Goal: Entertainment & Leisure: Consume media (video, audio)

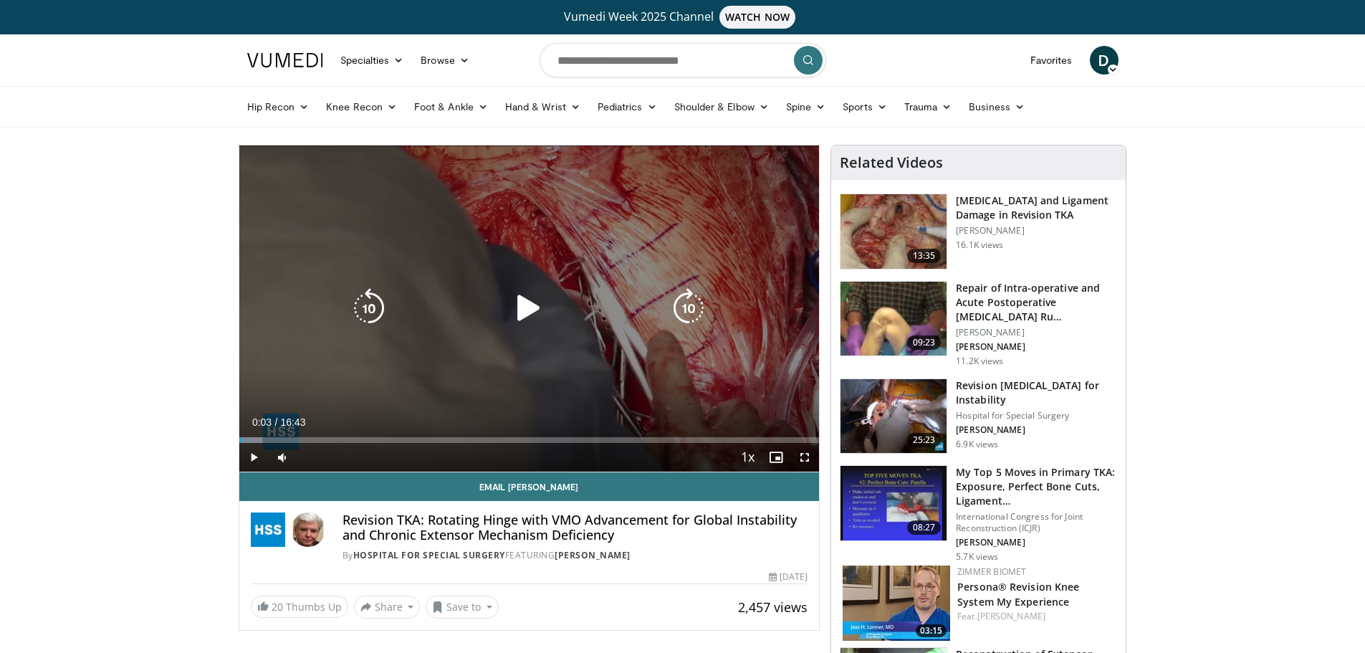
click at [535, 301] on icon "Video Player" at bounding box center [529, 308] width 40 height 40
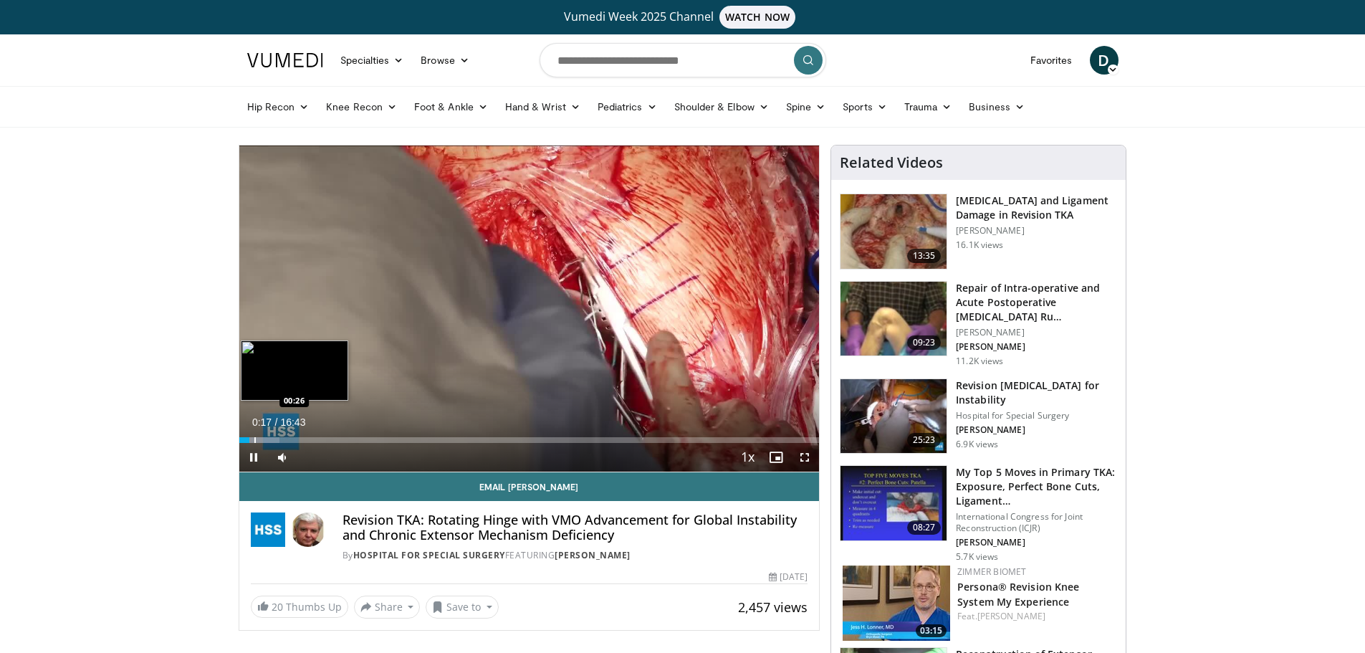
click at [254, 439] on div "Progress Bar" at bounding box center [254, 440] width 1 height 6
click at [266, 439] on div "Progress Bar" at bounding box center [266, 440] width 1 height 6
click at [283, 438] on div "Progress Bar" at bounding box center [283, 440] width 1 height 6
click at [301, 438] on div "Progress Bar" at bounding box center [300, 440] width 1 height 6
click at [325, 441] on div "Progress Bar" at bounding box center [325, 440] width 1 height 6
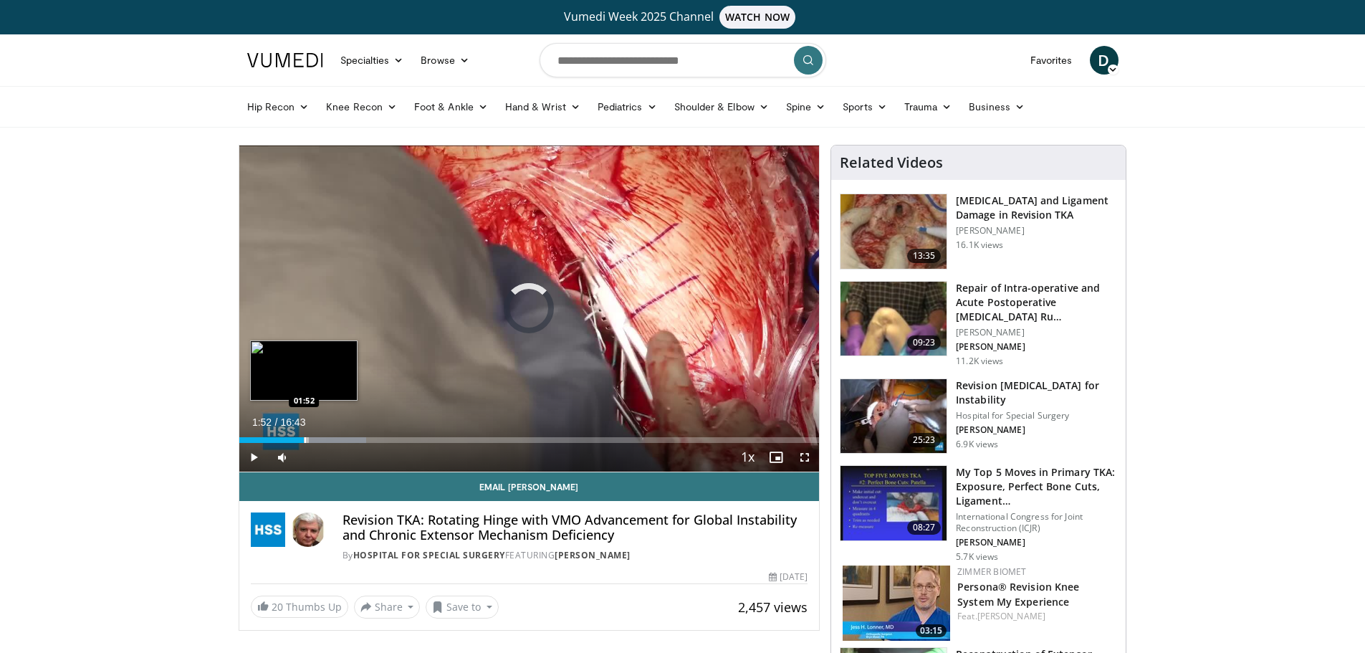
click at [304, 435] on div "Loaded : 21.89% 01:52 01:52" at bounding box center [529, 436] width 580 height 14
click at [306, 442] on div "Progress Bar" at bounding box center [306, 440] width 1 height 6
click at [310, 441] on div "Progress Bar" at bounding box center [310, 440] width 1 height 6
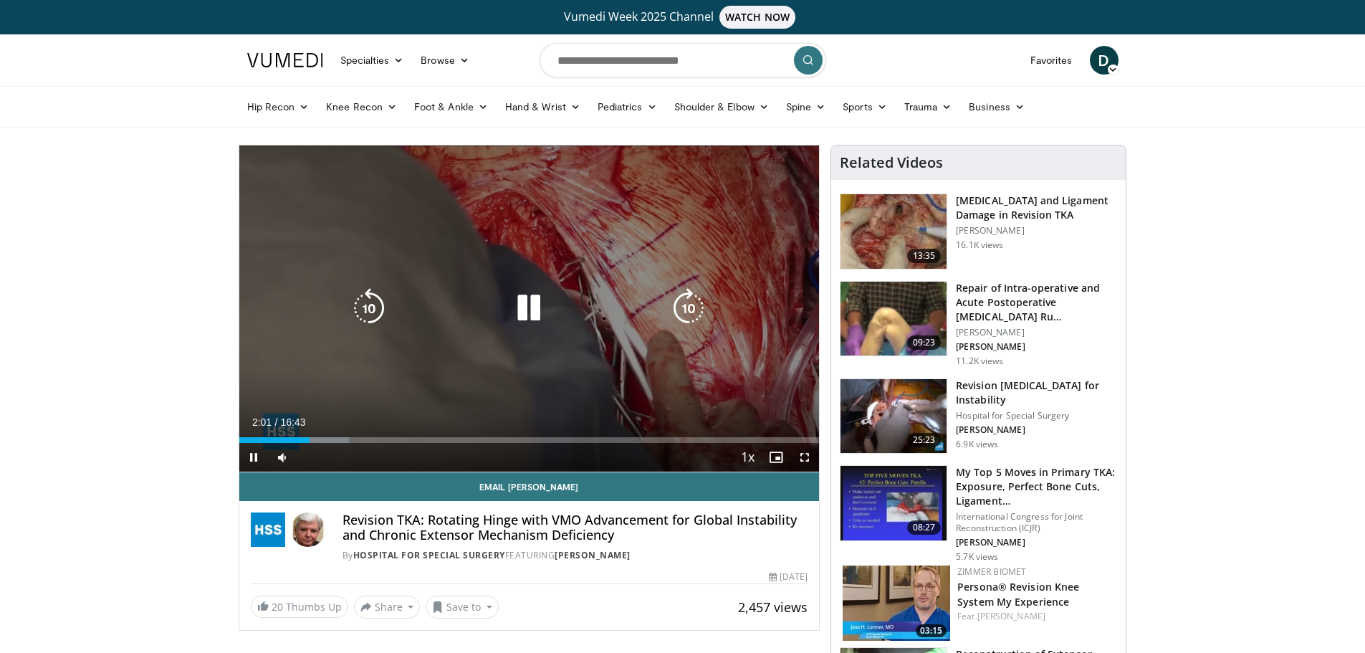
click at [321, 444] on div "Current Time 2:01 / Duration 16:43 Pause Skip Backward Skip Forward Mute Loaded…" at bounding box center [529, 457] width 580 height 29
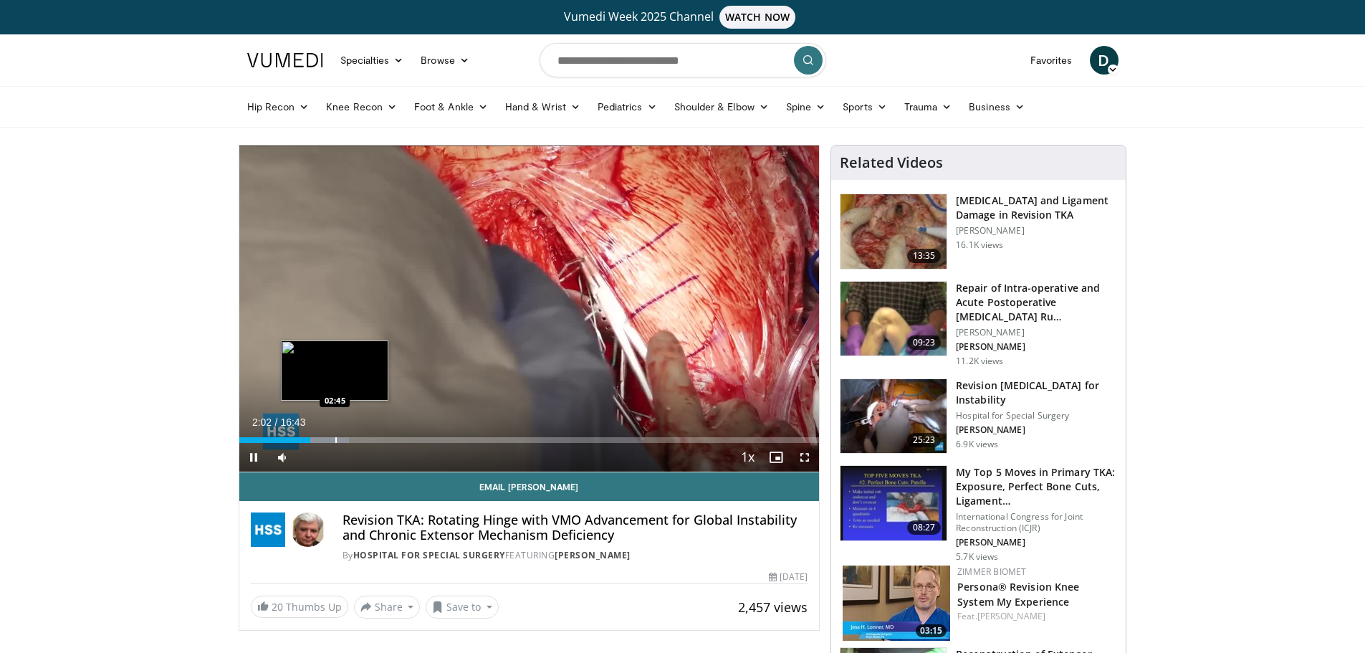
click at [334, 436] on div "Loaded : 18.90% 02:02 02:45" at bounding box center [529, 436] width 580 height 14
click at [353, 441] on div "Progress Bar" at bounding box center [353, 440] width 1 height 6
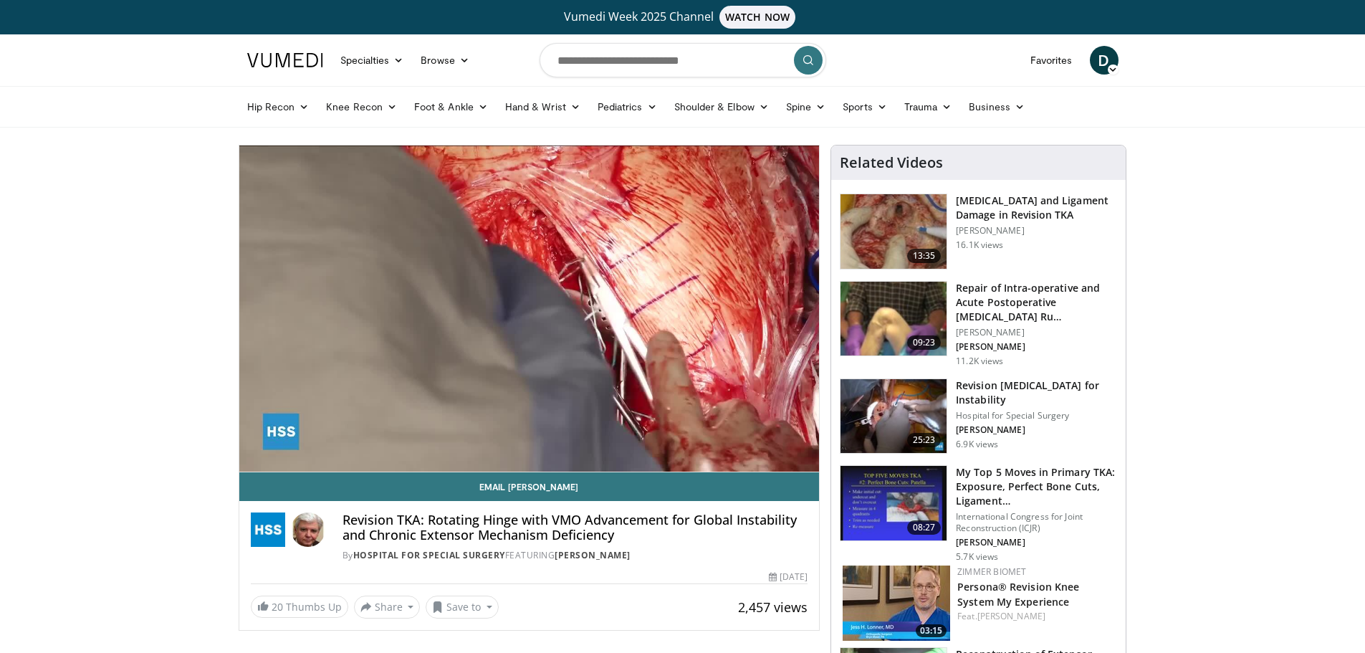
click at [383, 466] on div "Progress Bar" at bounding box center [383, 469] width 1 height 6
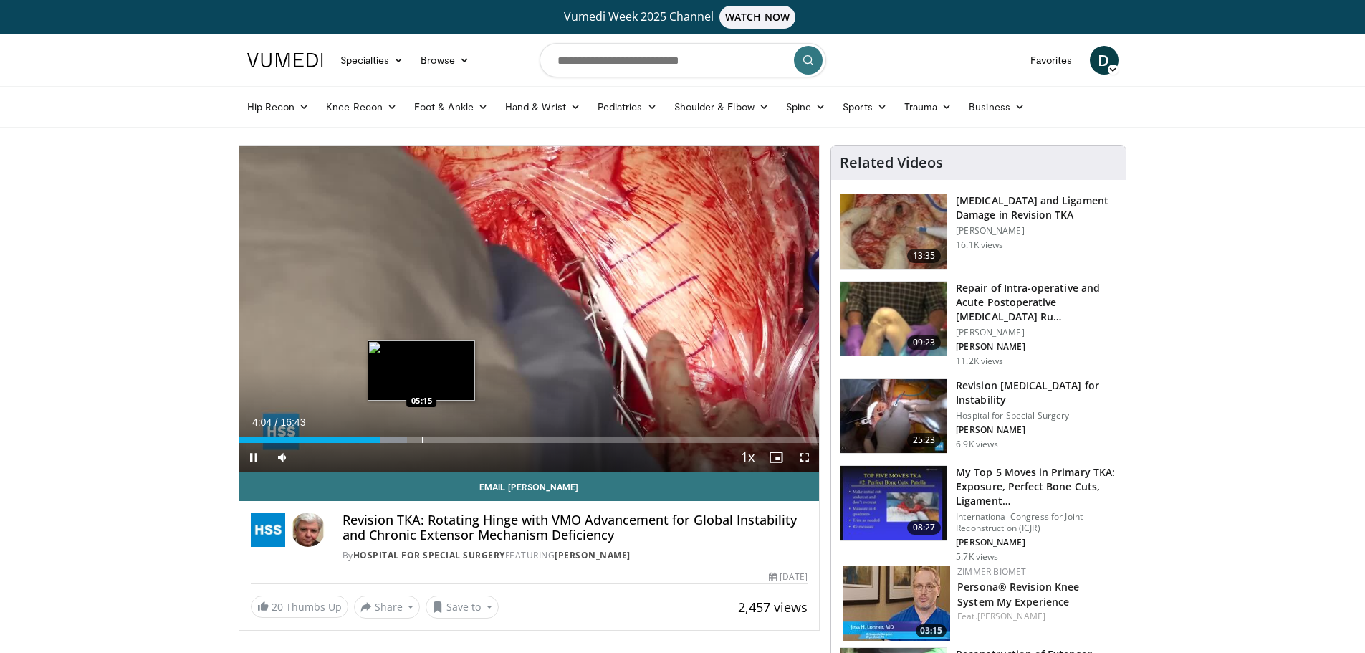
click at [424, 439] on div "Progress Bar" at bounding box center [422, 440] width 1 height 6
click at [454, 440] on div "Progress Bar" at bounding box center [454, 440] width 1 height 6
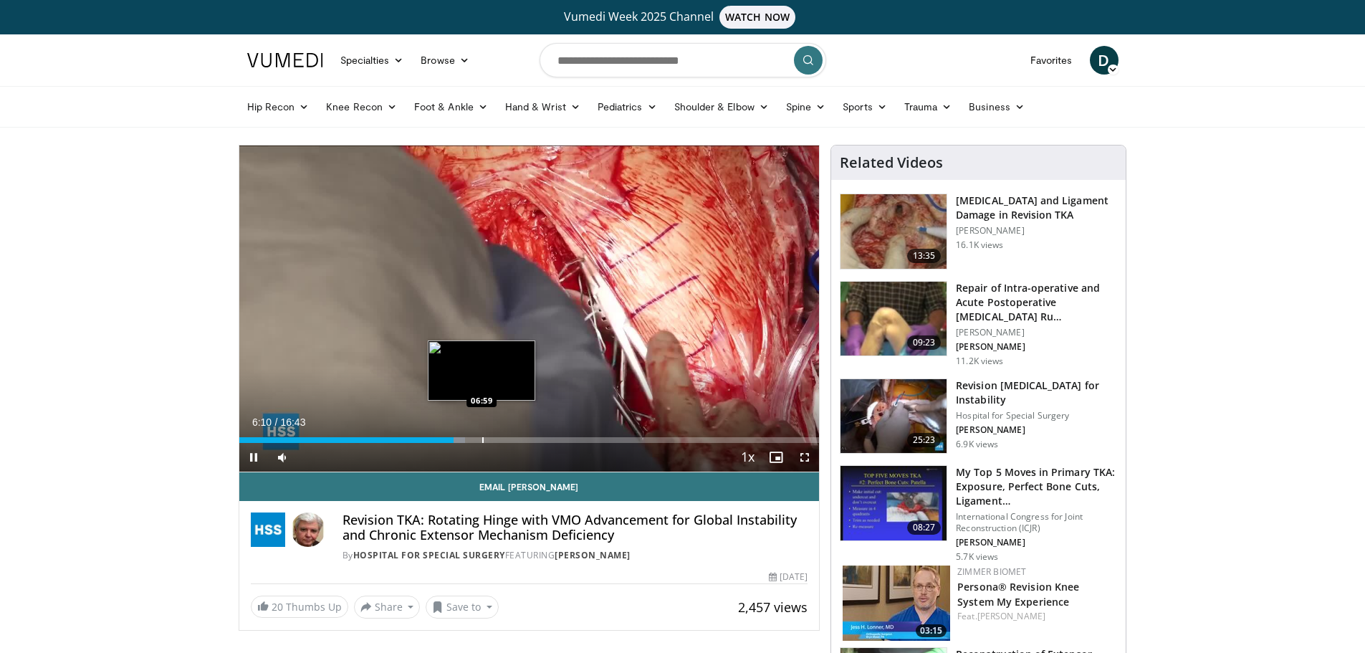
click at [482, 441] on div "Progress Bar" at bounding box center [482, 440] width 1 height 6
click at [539, 440] on div "Progress Bar" at bounding box center [539, 440] width 1 height 6
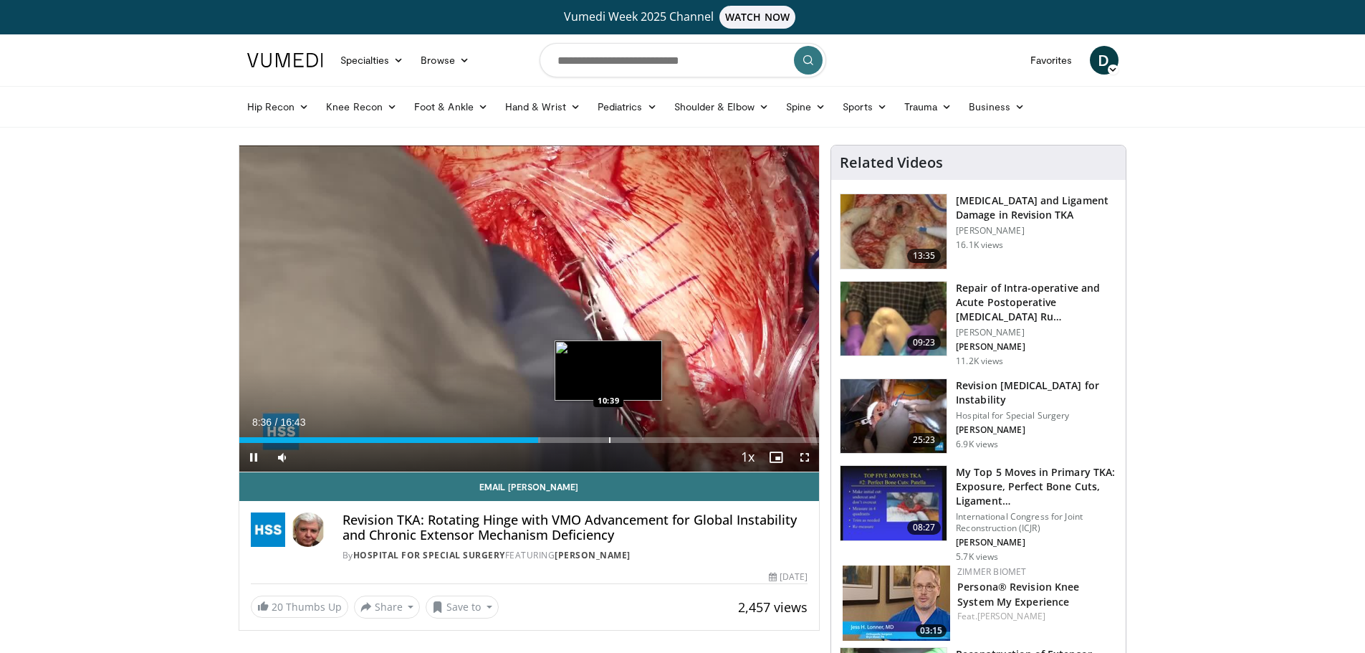
click at [609, 439] on div "Progress Bar" at bounding box center [609, 440] width 1 height 6
drag, startPoint x: 634, startPoint y: 438, endPoint x: 675, endPoint y: 443, distance: 41.2
click at [0, 0] on div "Progress Bar" at bounding box center [0, 0] width 0 height 0
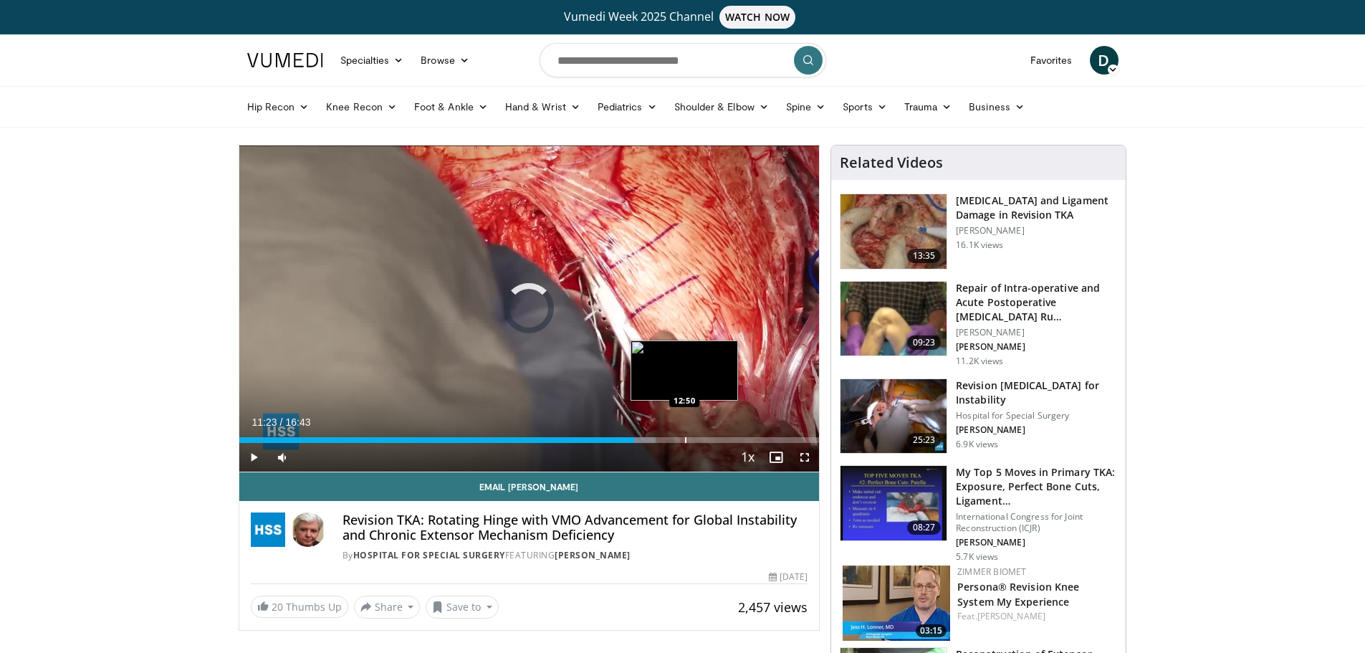
click at [685, 438] on div "Progress Bar" at bounding box center [685, 440] width 1 height 6
click at [732, 442] on div "Progress Bar" at bounding box center [732, 440] width 1 height 6
